Goal: Task Accomplishment & Management: Manage account settings

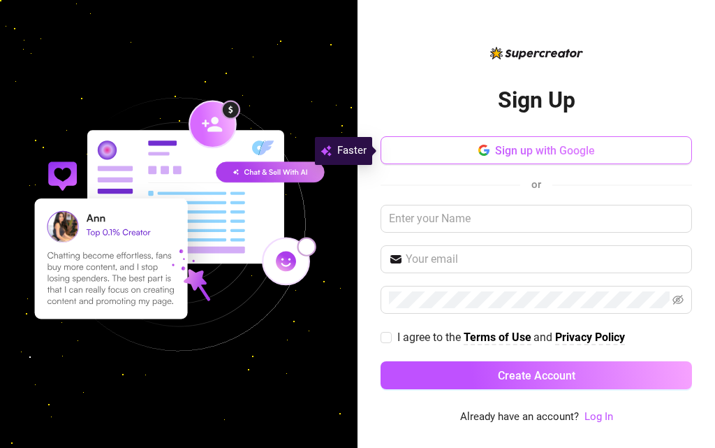
click at [543, 138] on button "Sign up with Google" at bounding box center [537, 150] width 312 height 28
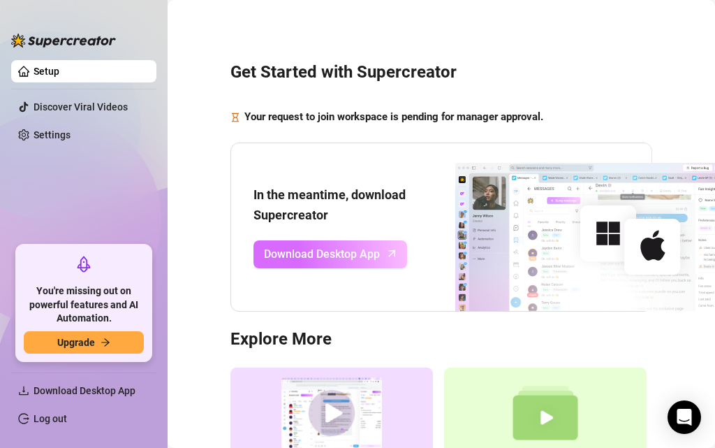
click at [314, 256] on span "Download Desktop App" at bounding box center [322, 253] width 116 height 17
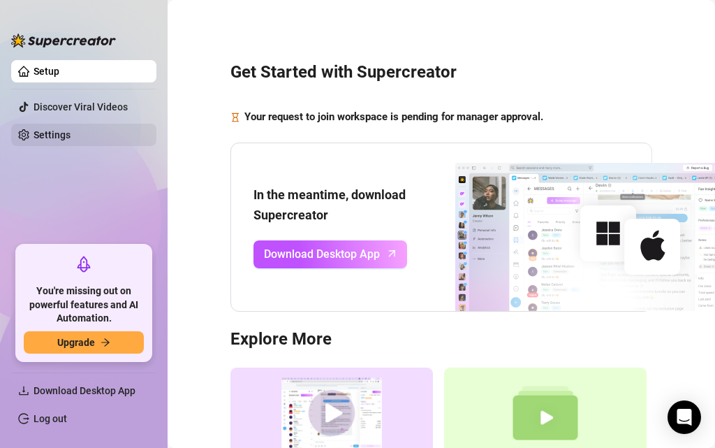
click at [69, 131] on link "Settings" at bounding box center [52, 134] width 37 height 11
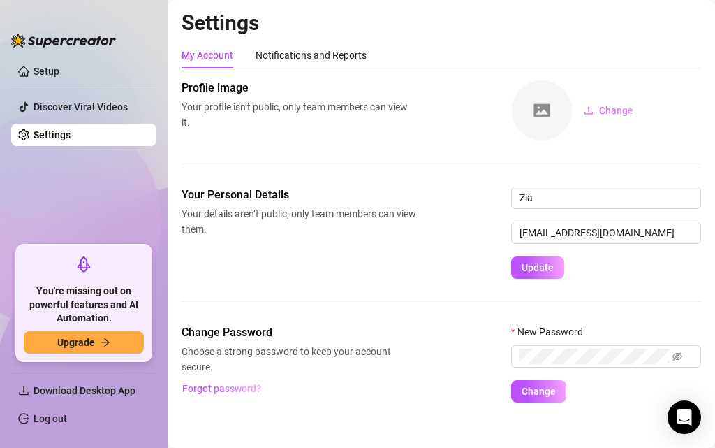
scroll to position [14, 0]
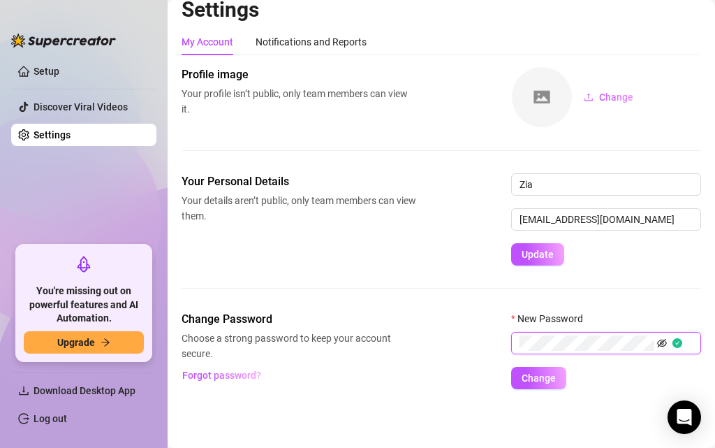
click at [666, 342] on icon "eye-invisible" at bounding box center [662, 343] width 10 height 10
click at [543, 378] on span "Change" at bounding box center [539, 377] width 34 height 11
click at [530, 374] on span "Change" at bounding box center [539, 377] width 34 height 11
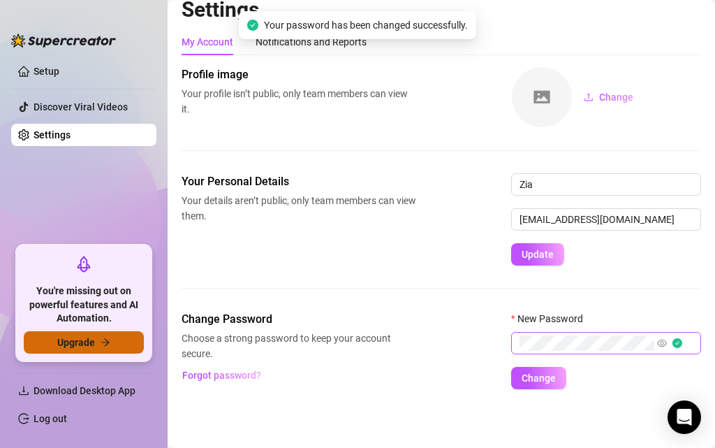
click at [94, 342] on span "Upgrade" at bounding box center [76, 342] width 38 height 11
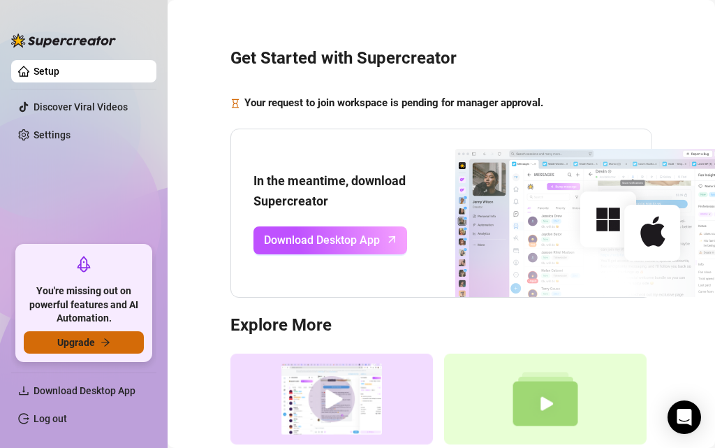
click at [74, 344] on span "Upgrade" at bounding box center [76, 342] width 38 height 11
click at [88, 337] on span "Upgrade" at bounding box center [76, 342] width 38 height 11
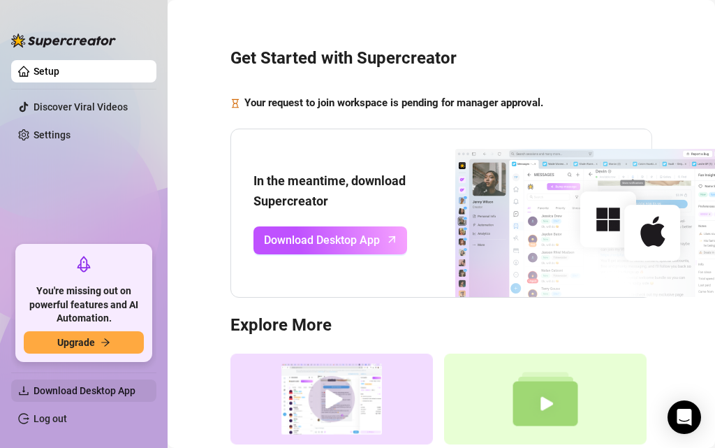
click at [97, 385] on span "Download Desktop App" at bounding box center [85, 390] width 102 height 11
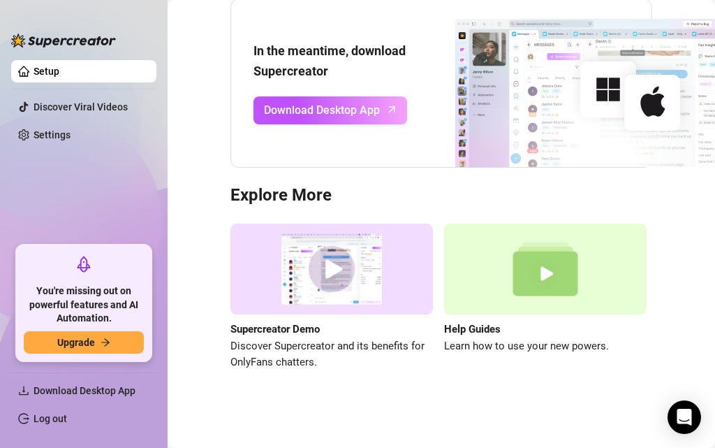
scroll to position [153, 0]
click at [682, 427] on div "Open Intercom Messenger" at bounding box center [684, 417] width 37 height 37
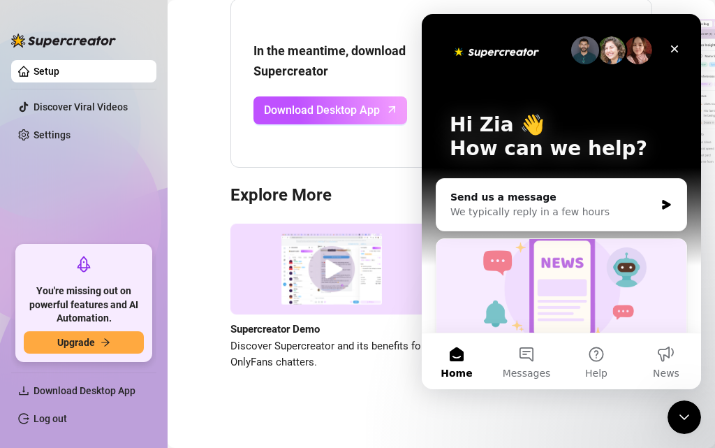
scroll to position [0, 0]
click at [527, 363] on button "Messages" at bounding box center [527, 361] width 70 height 56
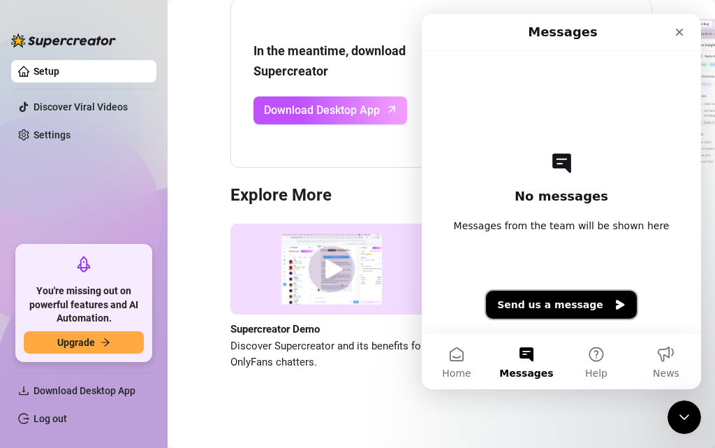
click at [550, 313] on button "Send us a message" at bounding box center [561, 305] width 151 height 28
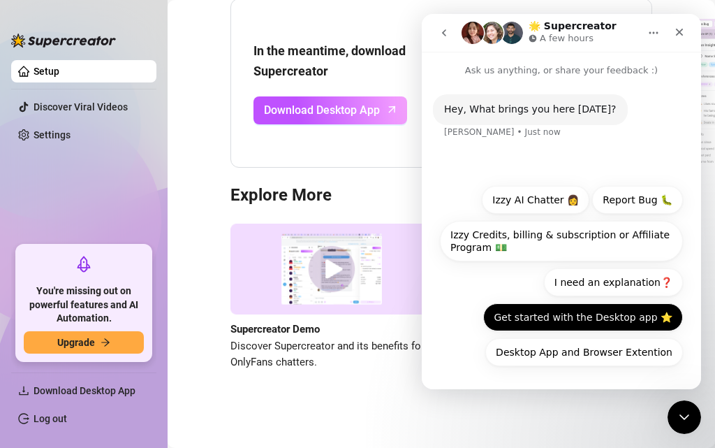
click at [590, 326] on button "Get started with the Desktop app ⭐️" at bounding box center [583, 317] width 200 height 28
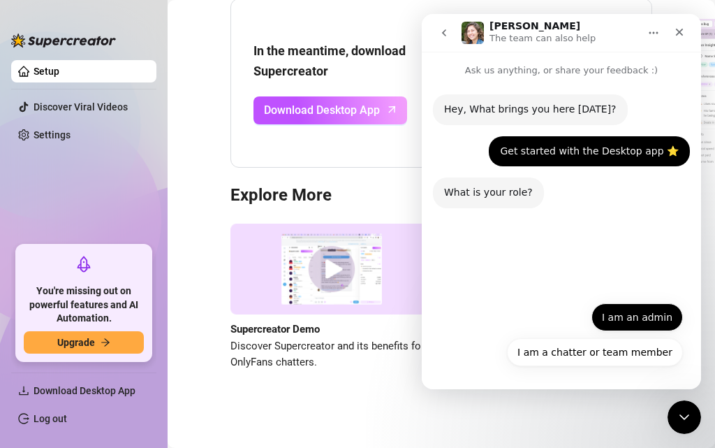
click at [648, 321] on button "I am an admin" at bounding box center [638, 317] width 92 height 28
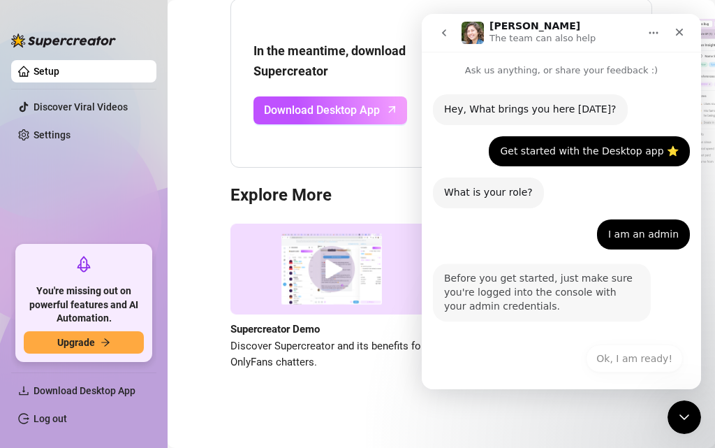
scroll to position [8, 0]
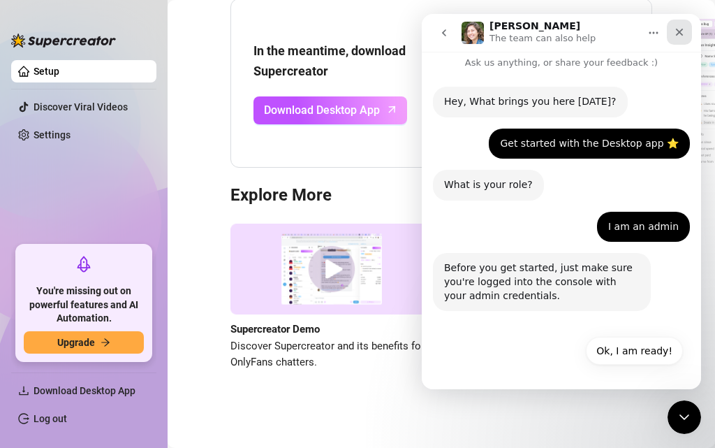
click at [679, 38] on div "Close" at bounding box center [679, 32] width 25 height 25
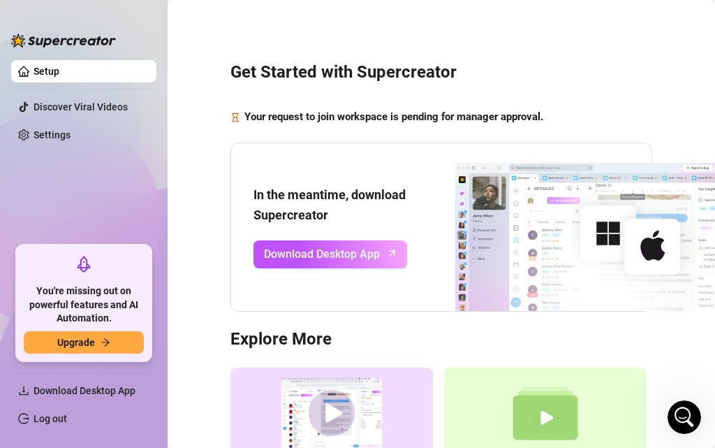
scroll to position [153, 0]
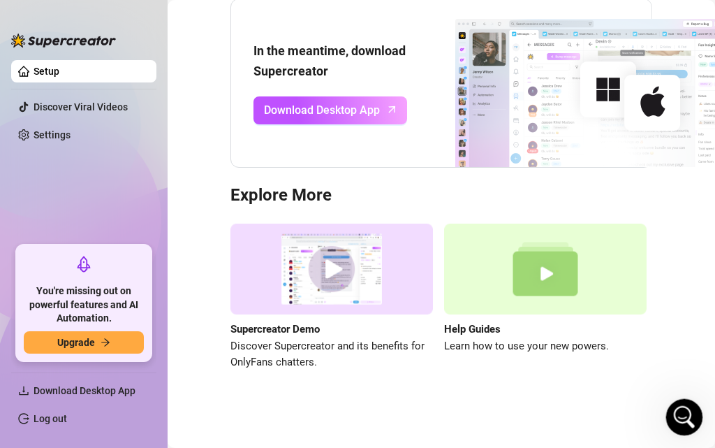
click at [690, 423] on div "Open Intercom Messenger" at bounding box center [682, 415] width 46 height 46
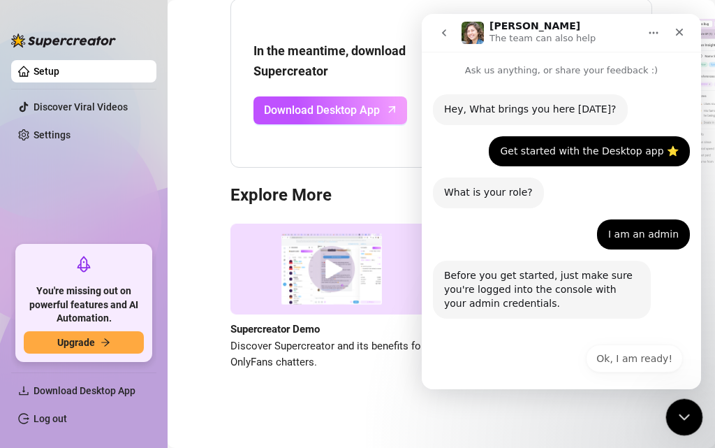
scroll to position [8, 0]
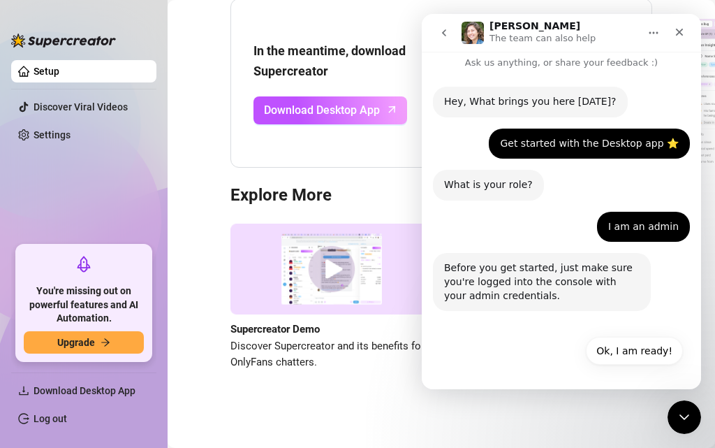
click at [453, 28] on button "go back" at bounding box center [444, 33] width 27 height 27
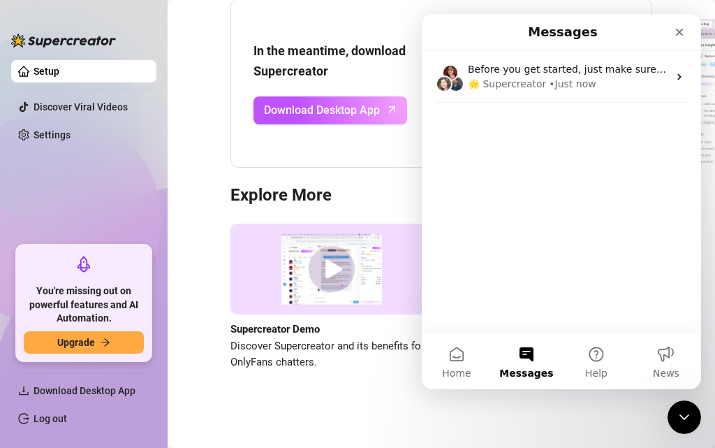
scroll to position [0, 0]
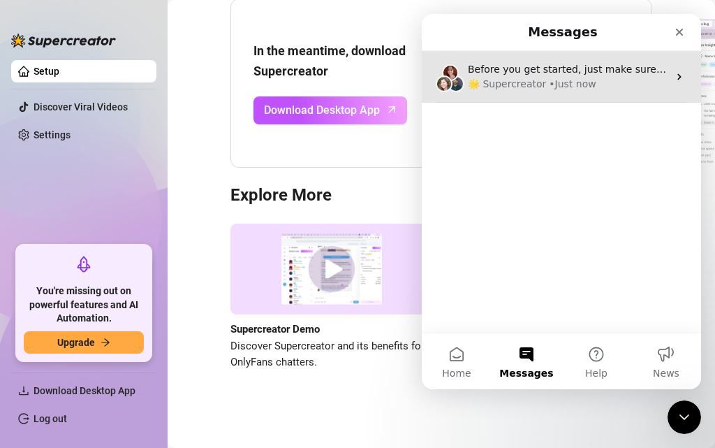
click at [593, 78] on div "🌟 Supercreator • Just now" at bounding box center [568, 84] width 200 height 15
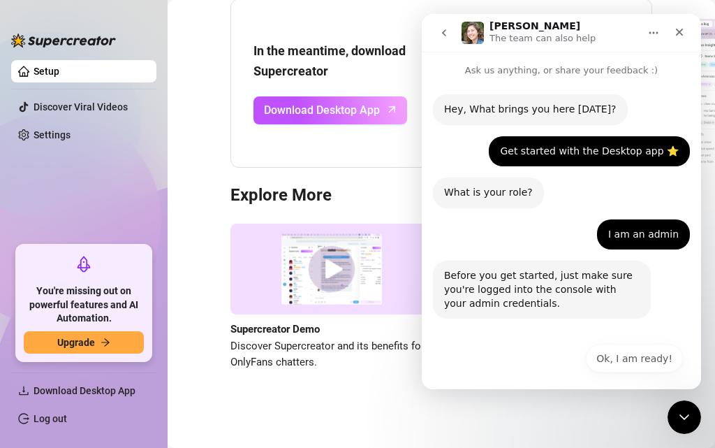
scroll to position [8, 0]
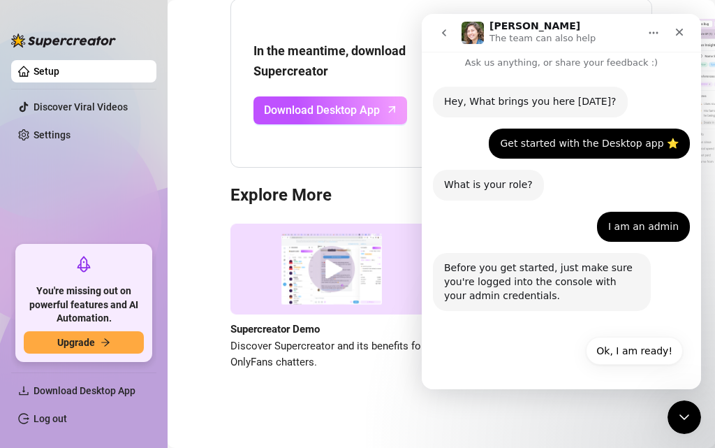
click at [434, 39] on button "go back" at bounding box center [444, 33] width 27 height 27
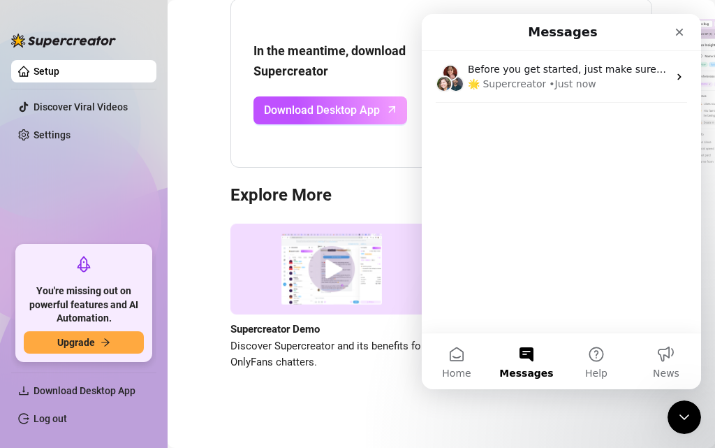
scroll to position [0, 0]
click at [465, 356] on button "Home" at bounding box center [457, 361] width 70 height 56
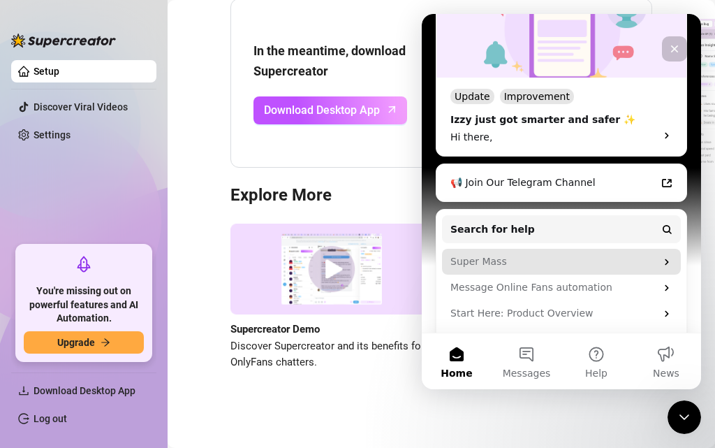
scroll to position [312, 0]
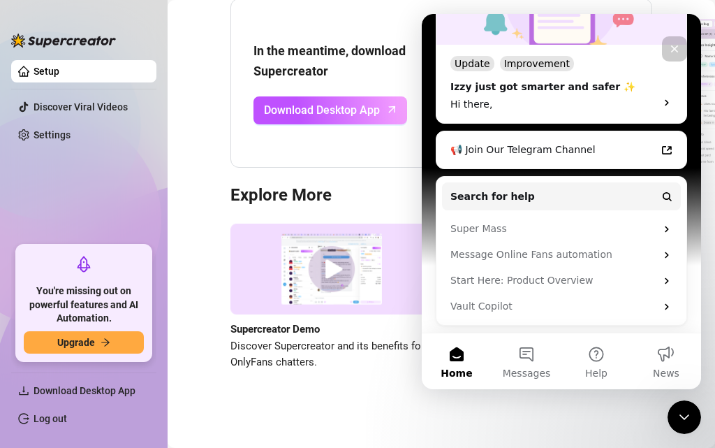
click at [126, 178] on ul "Setup Discover Viral Videos Settings" at bounding box center [83, 146] width 145 height 185
click at [326, 404] on main "Get Started with Supercreator Your request to join workspace is pending for man…" at bounding box center [442, 152] width 548 height 592
click at [680, 416] on icon "Close Intercom Messenger" at bounding box center [682, 415] width 17 height 17
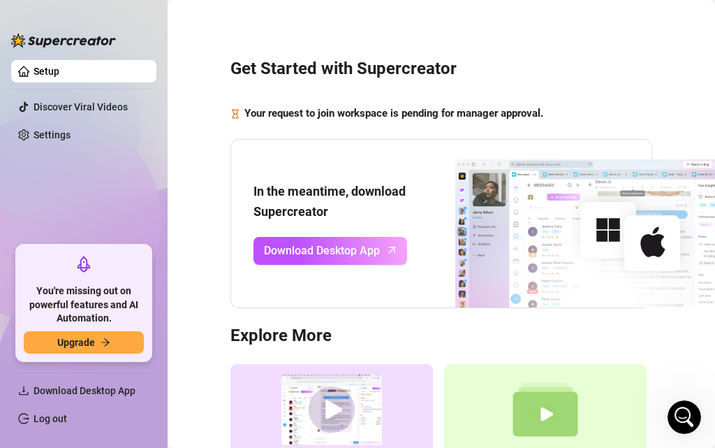
scroll to position [0, 0]
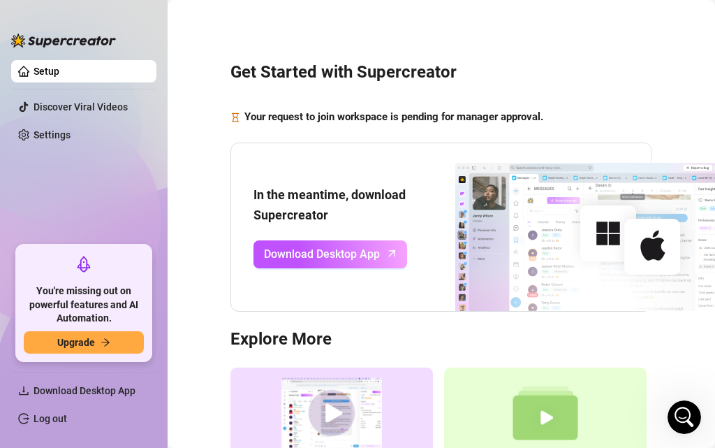
click at [59, 72] on link "Setup" at bounding box center [47, 71] width 26 height 11
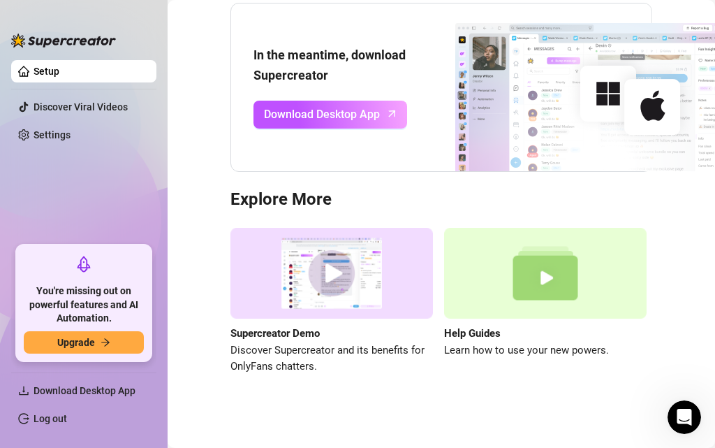
scroll to position [372, 0]
